Goal: Task Accomplishment & Management: Manage account settings

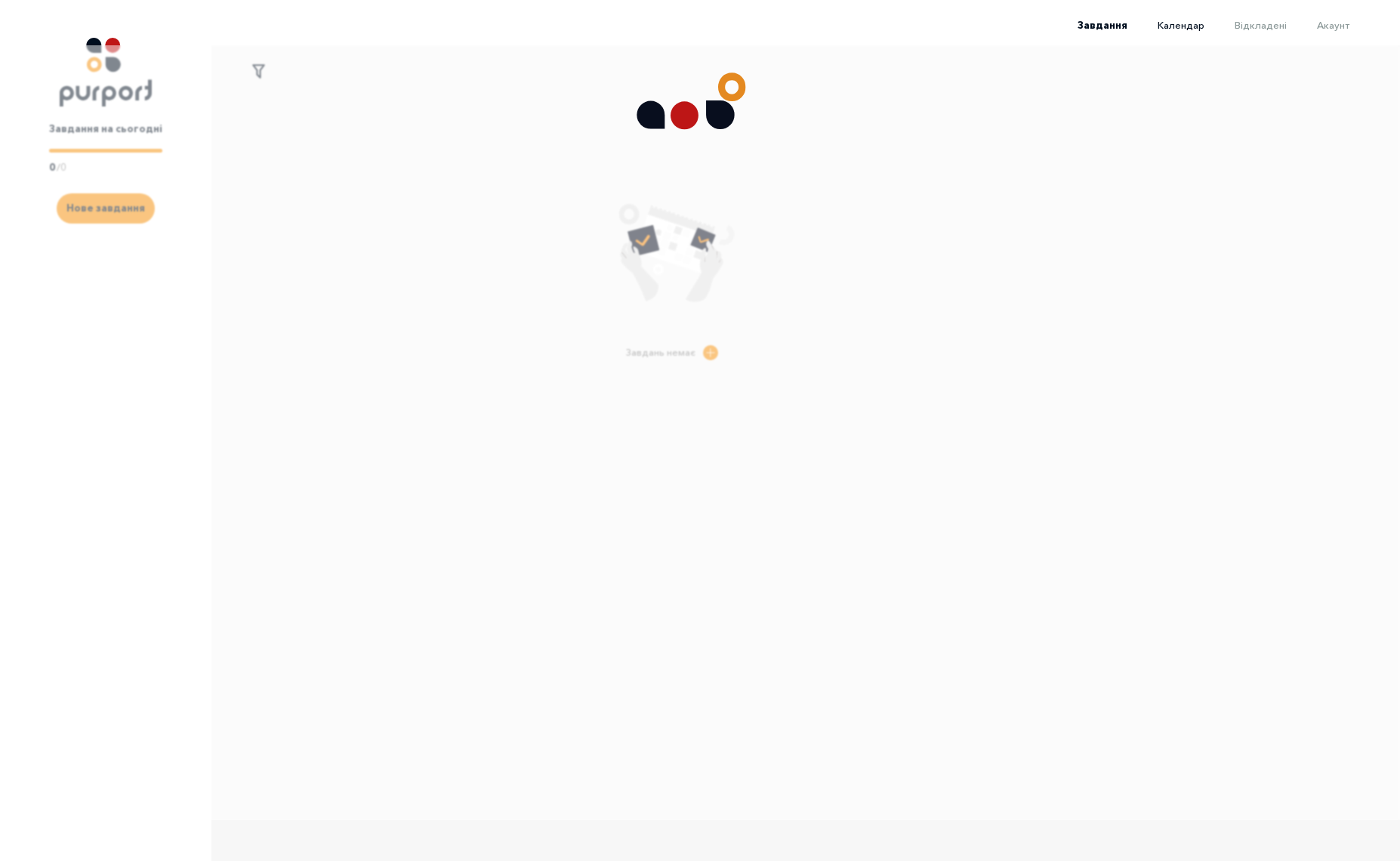
click at [1192, 24] on span "Календар" at bounding box center [1181, 25] width 46 height 12
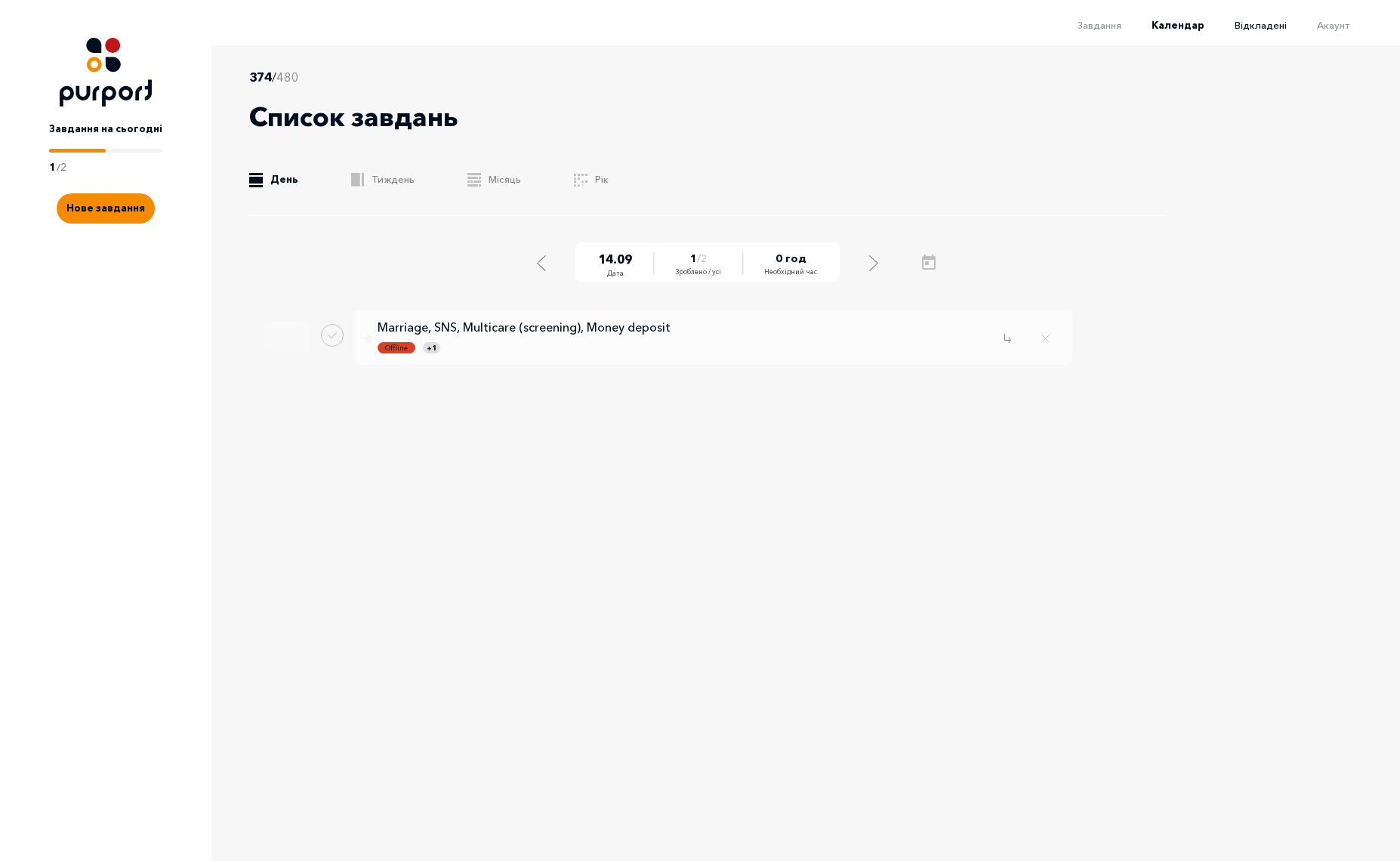
click at [1263, 29] on span "Відкладені" at bounding box center [1261, 25] width 52 height 12
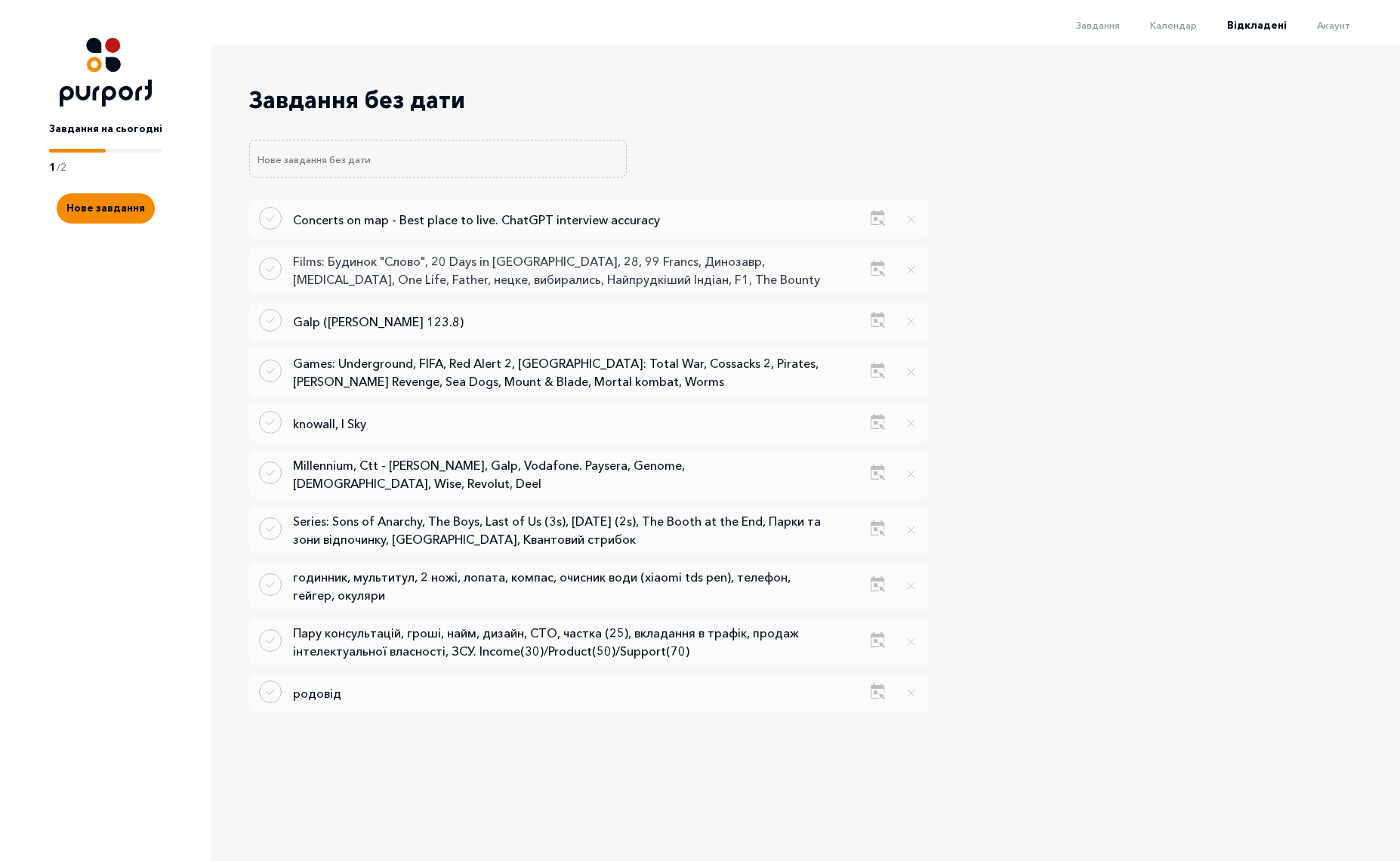
click at [586, 267] on p "Films: Будинок "Слово", 20 Days in Mariupol, 28, 99 Francs, Динозавр, Fontan, O…" at bounding box center [557, 270] width 528 height 36
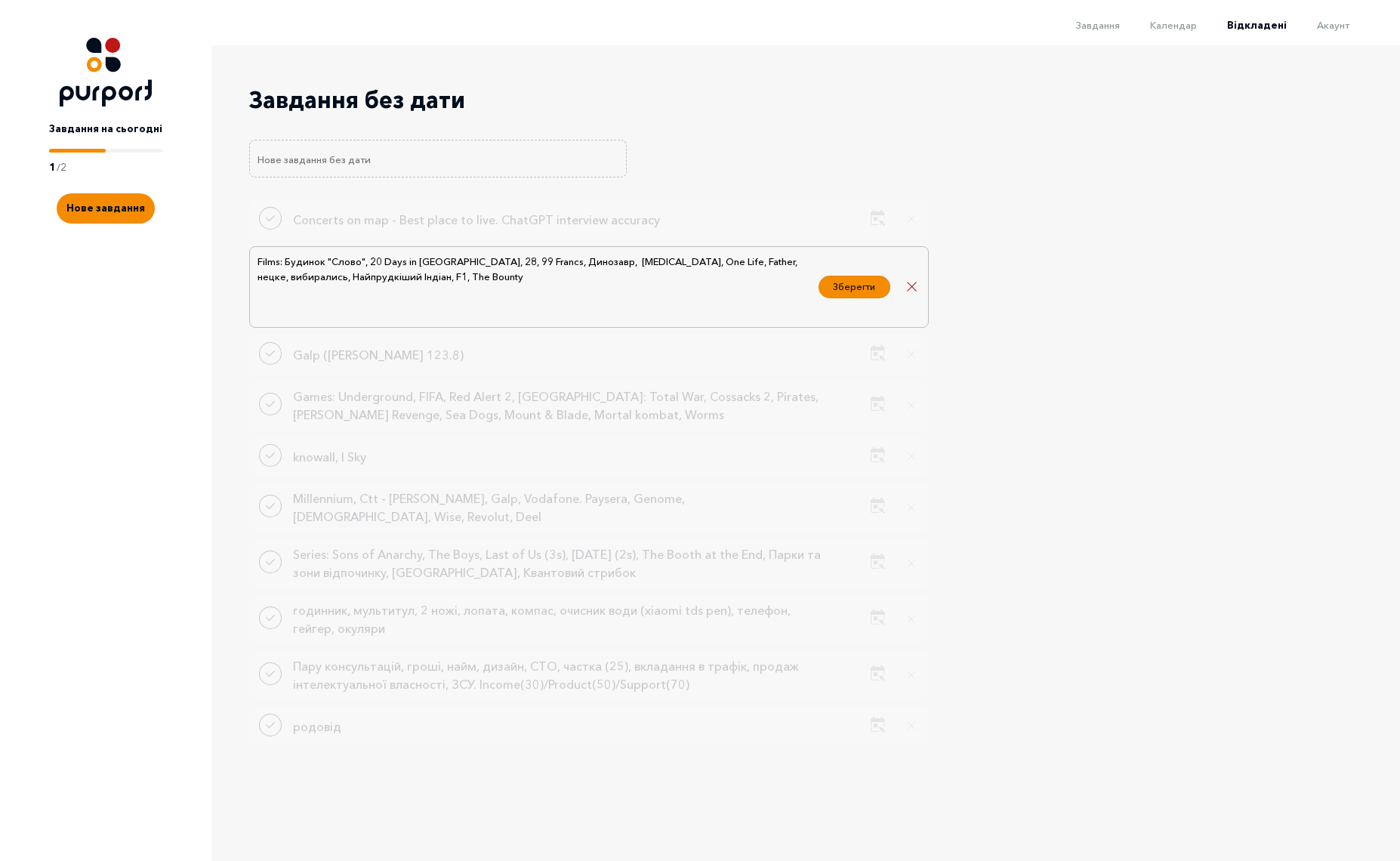
click at [514, 293] on textarea "Films: Будинок "Слово", 20 Days in Mariupol, 28, 99 Francs, Динозавр, Fontan, O…" at bounding box center [533, 287] width 555 height 68
type textarea "Films: Будинок "Слово", 20 Days in Mariupol, 28, 99 Francs, Динозавр, Fontan, O…"
click at [874, 288] on button "Зберегти" at bounding box center [855, 284] width 72 height 23
